Goal: Transaction & Acquisition: Purchase product/service

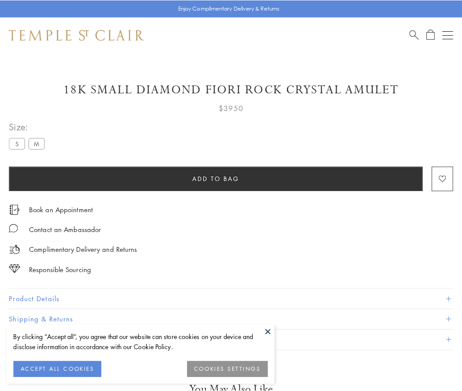
scroll to position [4, 0]
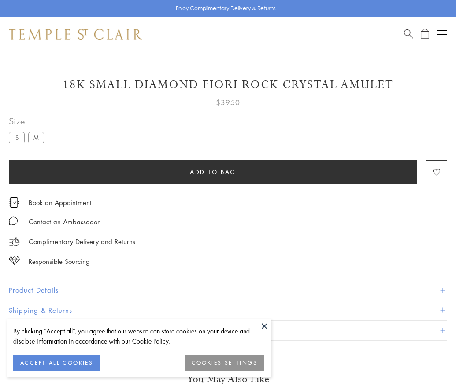
click at [213, 172] on span "Add to bag" at bounding box center [213, 172] width 46 height 10
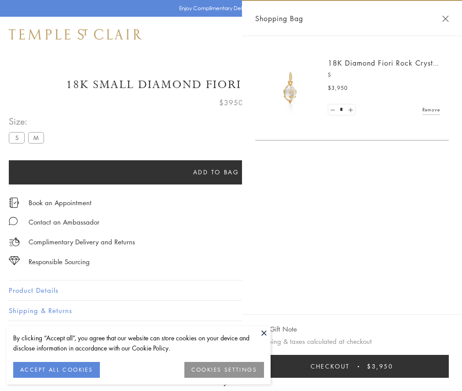
click at [353, 366] on button "Checkout $3,950" at bounding box center [352, 366] width 194 height 23
